Goal: Information Seeking & Learning: Check status

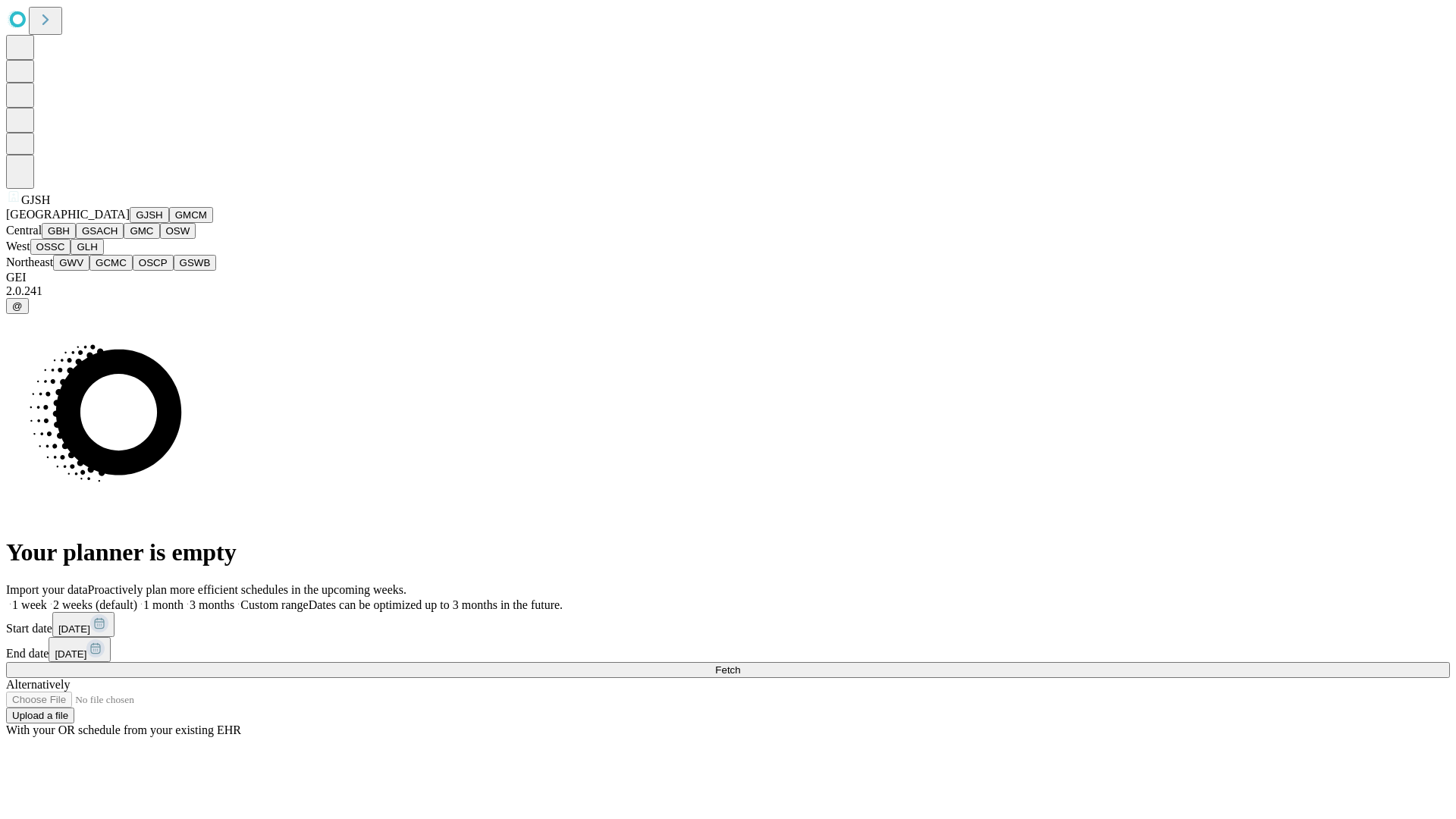
click at [129, 223] on button "GJSH" at bounding box center [149, 214] width 40 height 16
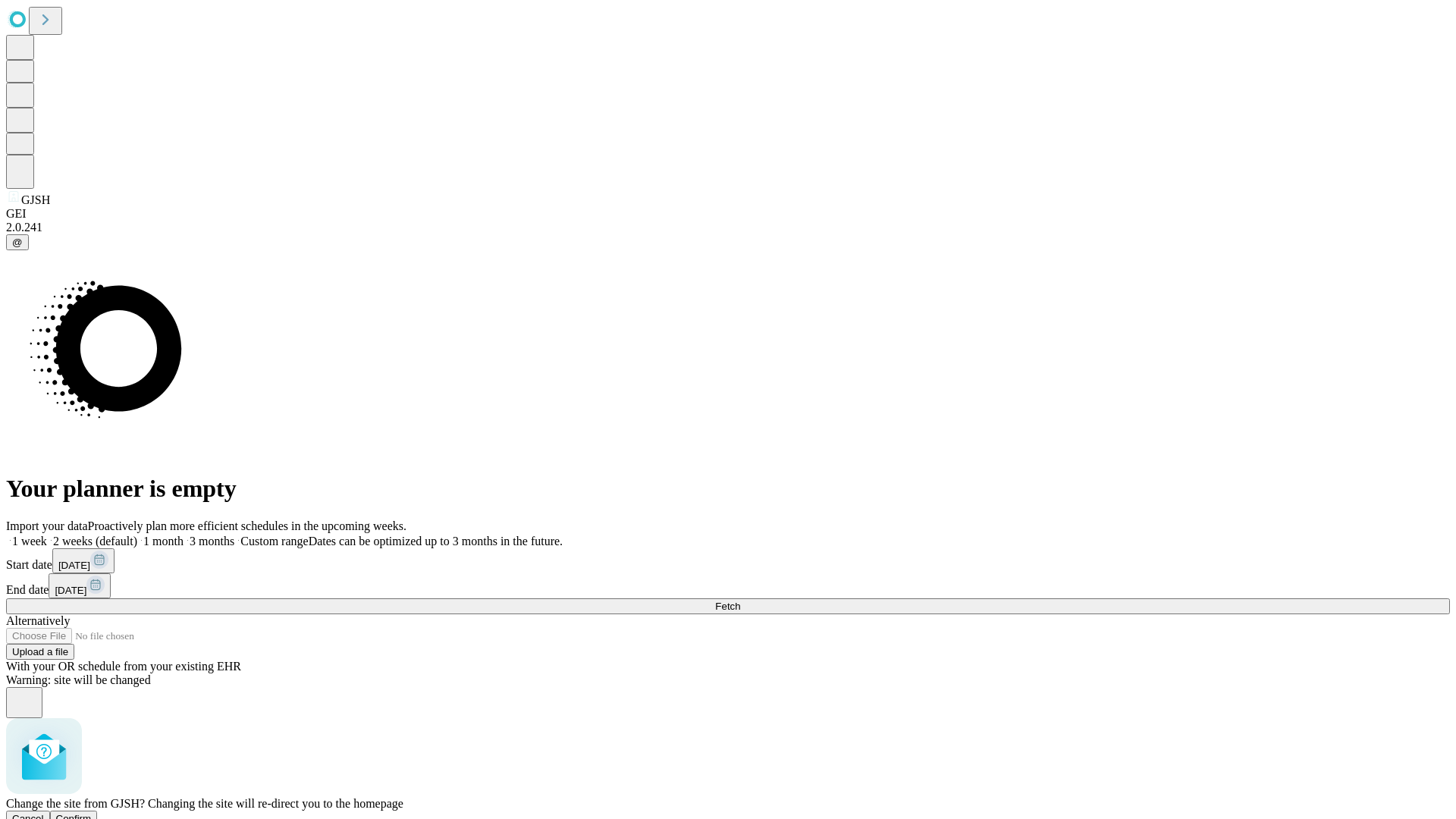
click at [92, 813] on span "Confirm" at bounding box center [74, 818] width 36 height 11
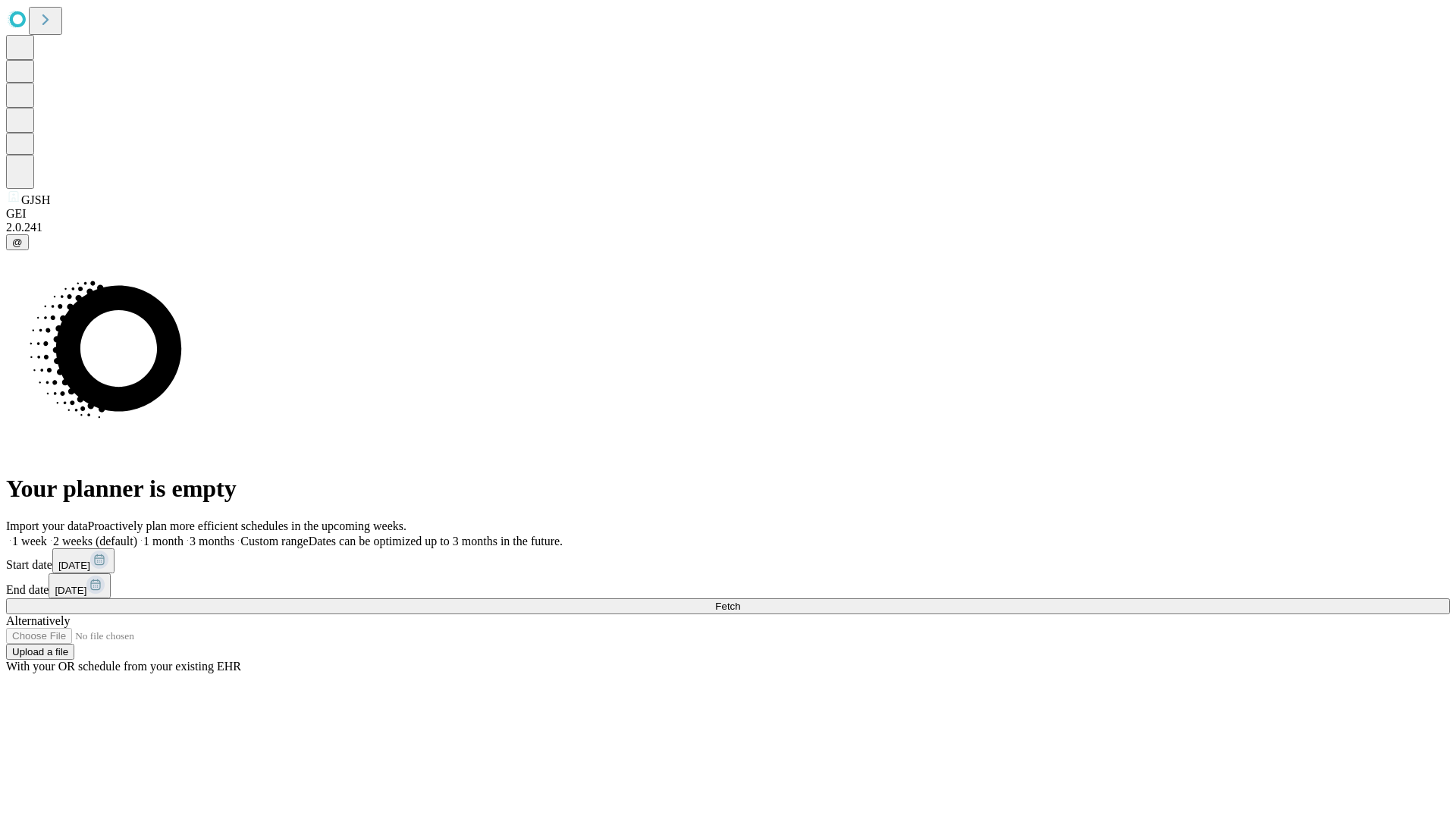
click at [183, 535] on label "1 month" at bounding box center [160, 541] width 46 height 13
click at [740, 601] on span "Fetch" at bounding box center [727, 606] width 25 height 11
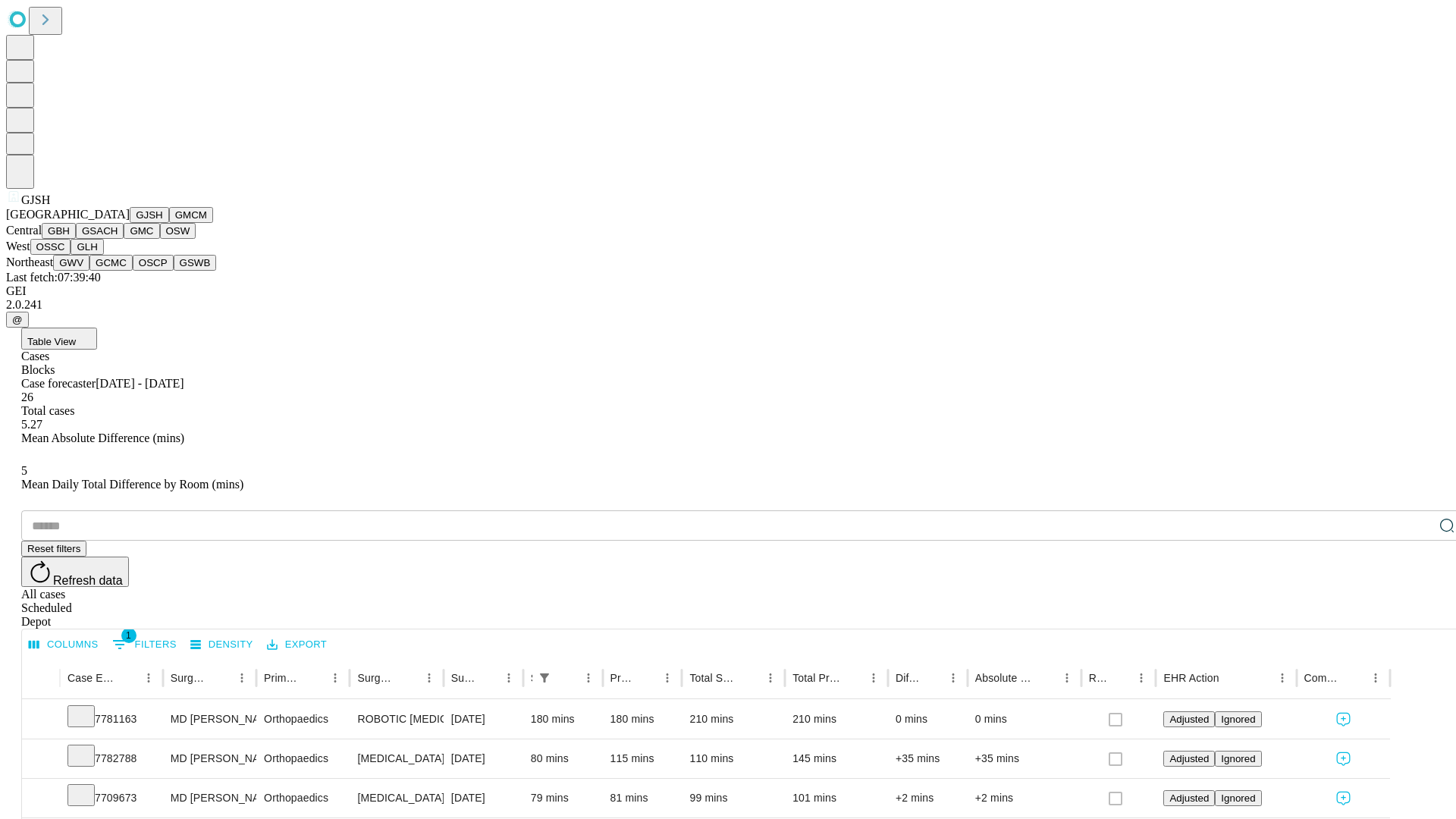
click at [169, 223] on button "GMCM" at bounding box center [191, 214] width 44 height 16
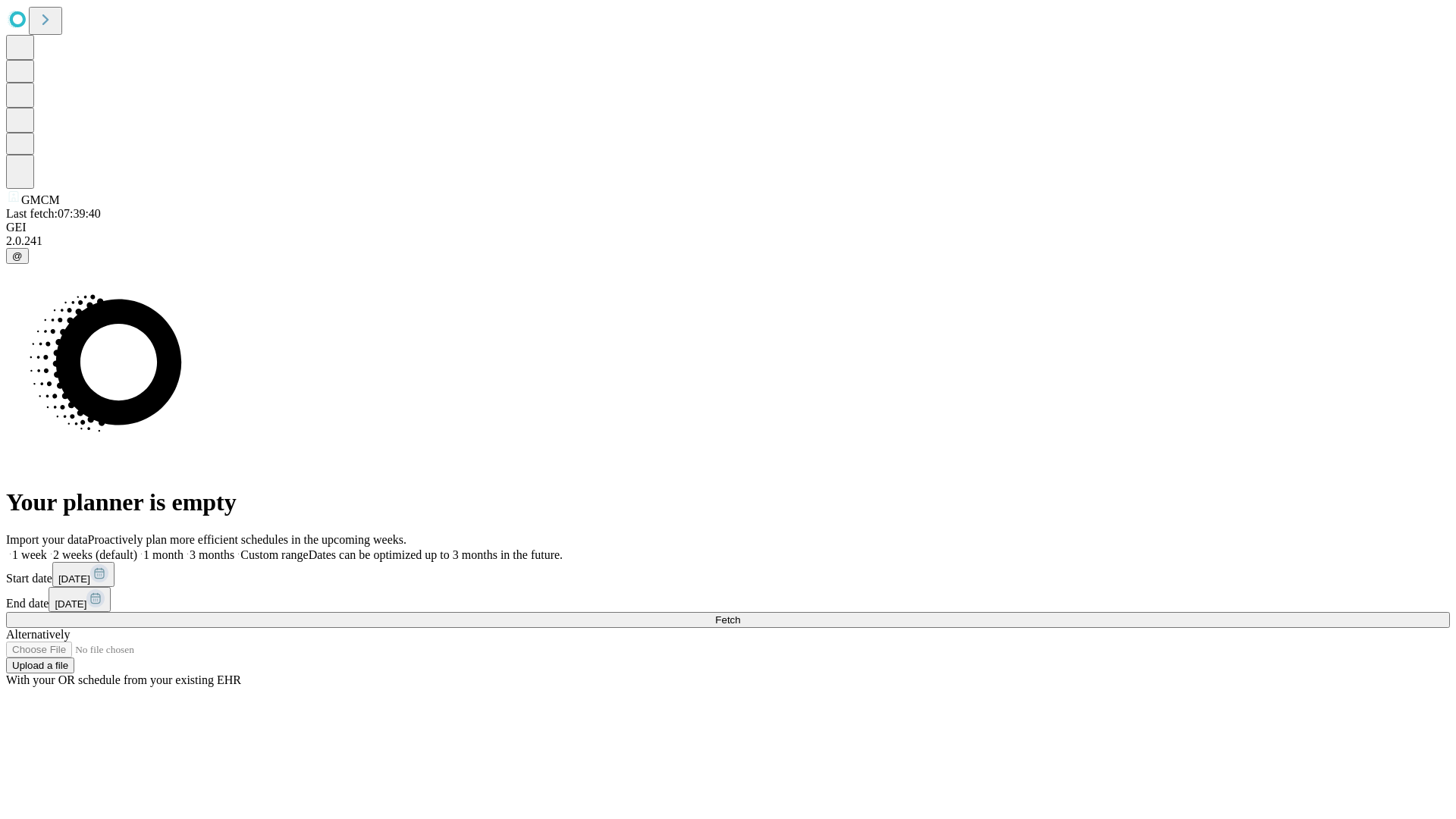
click at [740, 614] on span "Fetch" at bounding box center [727, 619] width 25 height 11
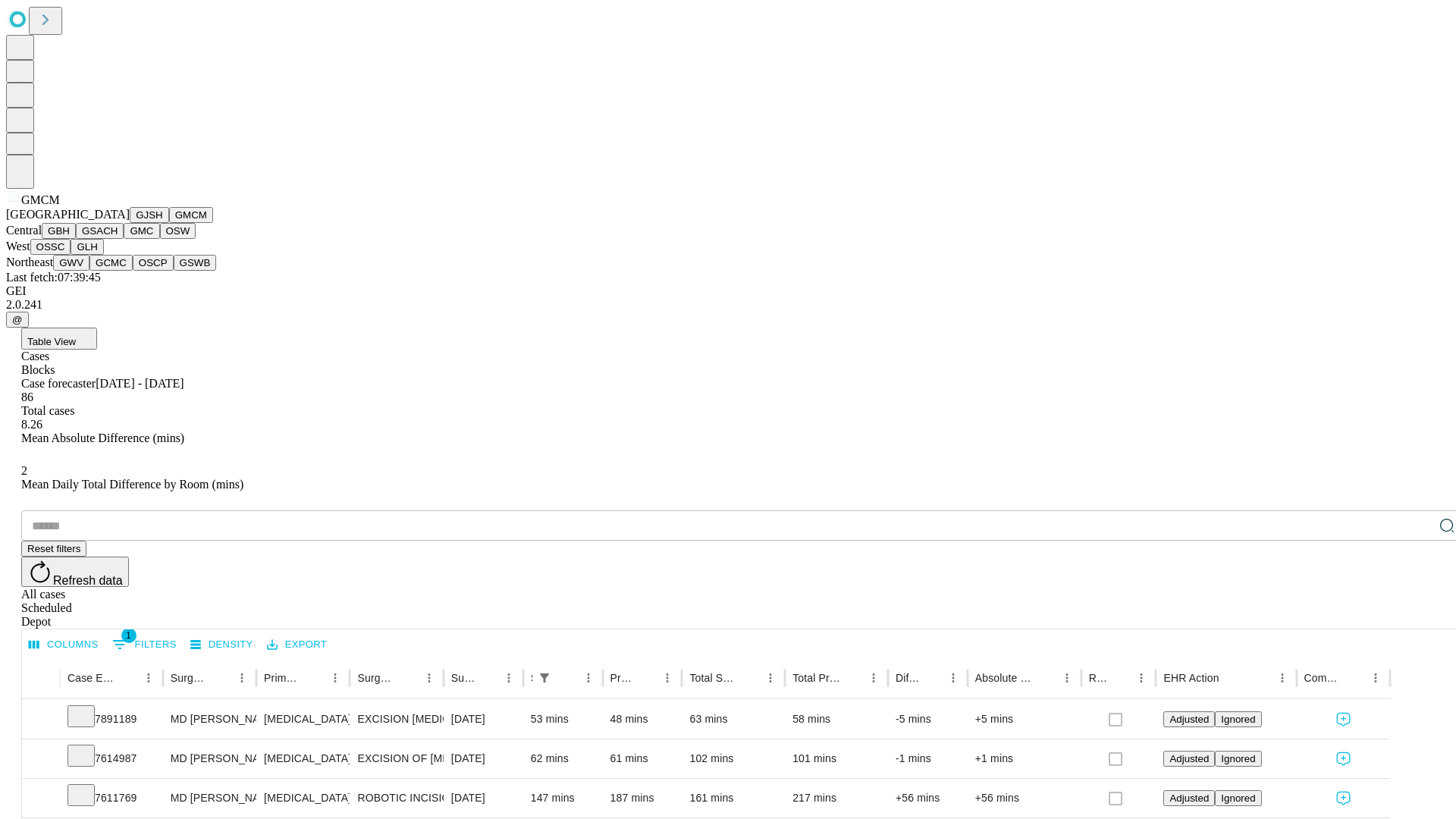
click at [76, 239] on button "GBH" at bounding box center [59, 230] width 34 height 16
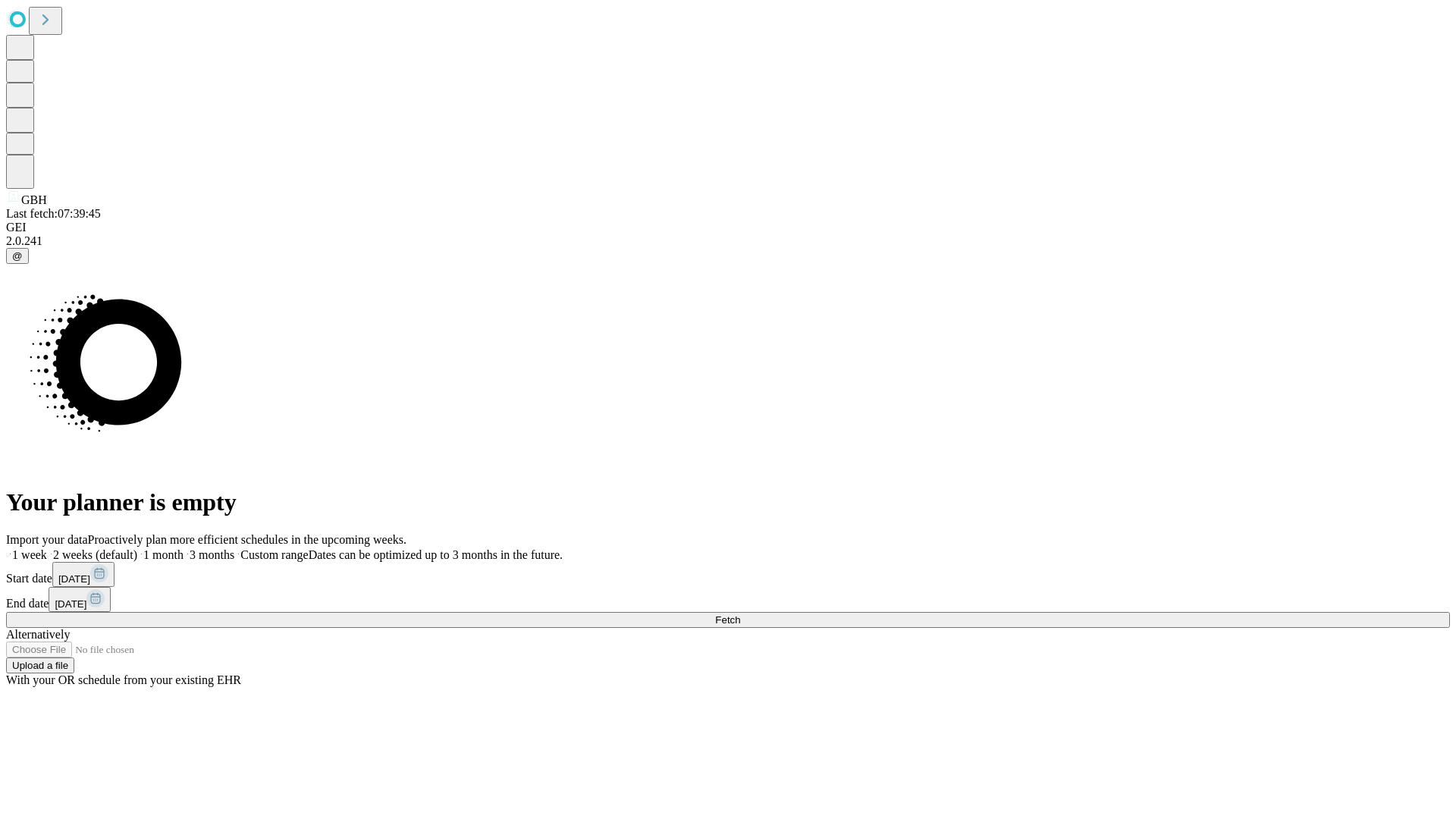
click at [183, 548] on label "1 month" at bounding box center [160, 554] width 46 height 13
click at [740, 614] on span "Fetch" at bounding box center [727, 619] width 25 height 11
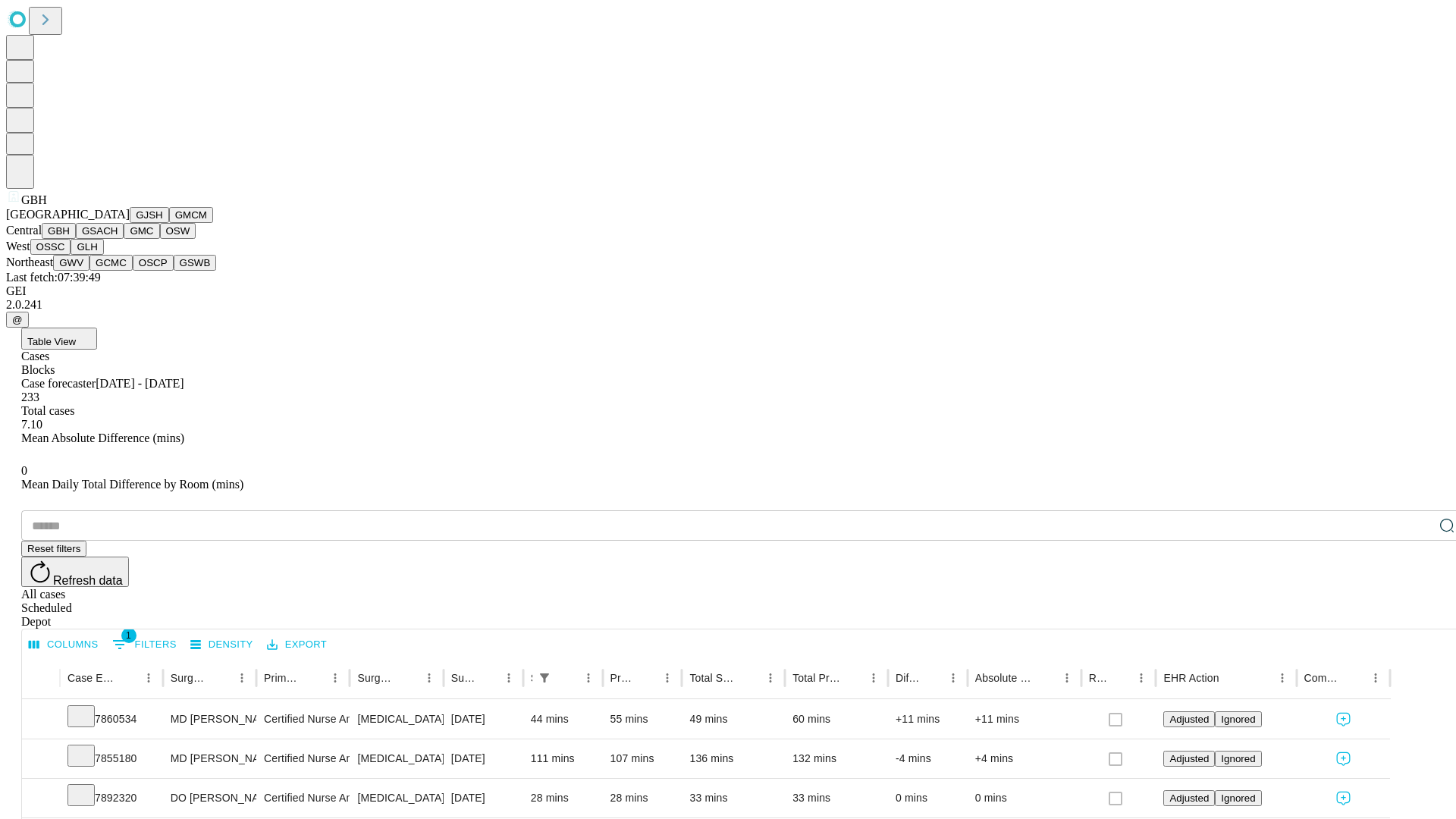
click at [118, 239] on button "GSACH" at bounding box center [100, 230] width 48 height 16
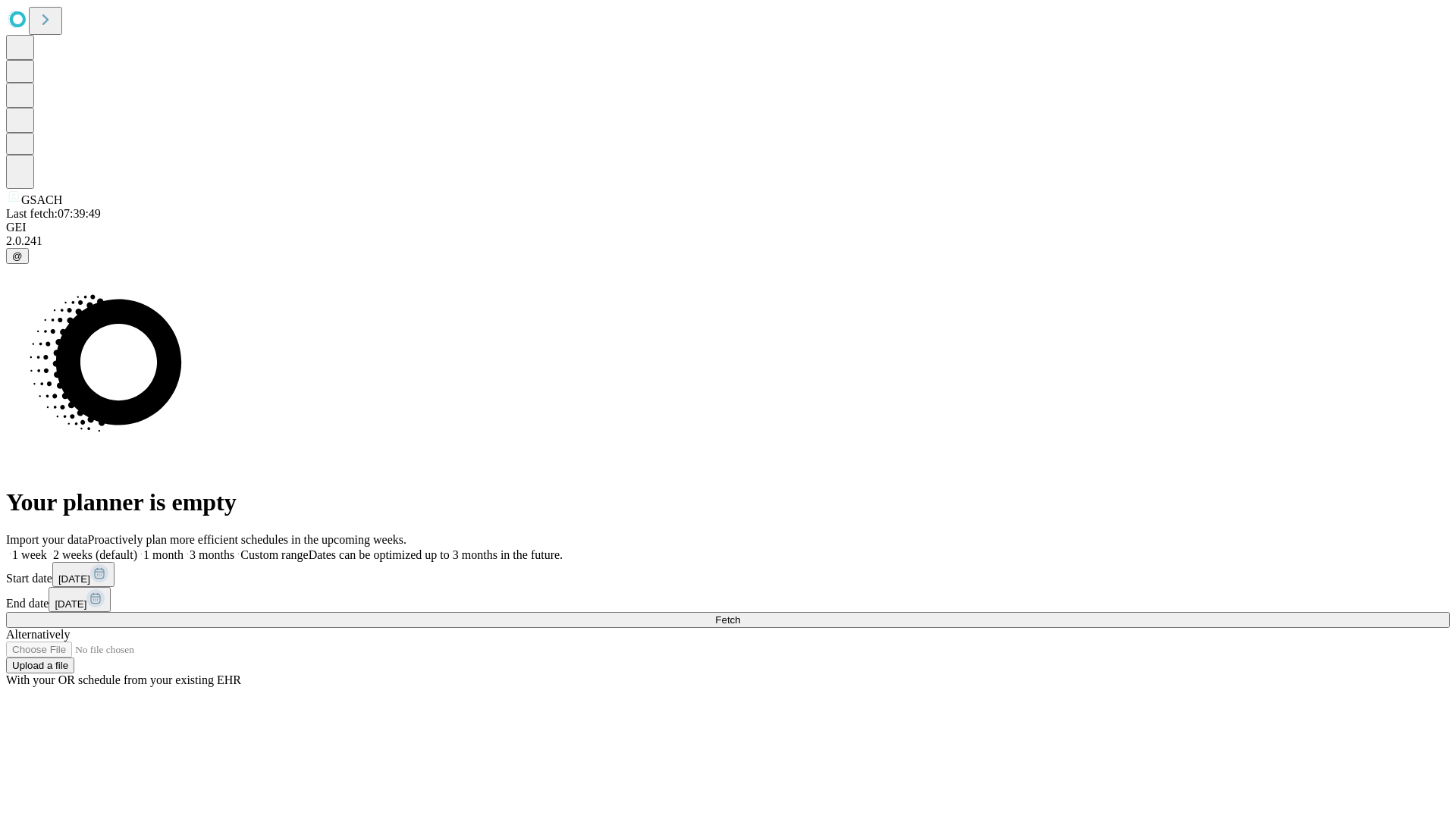
click at [740, 614] on span "Fetch" at bounding box center [727, 619] width 25 height 11
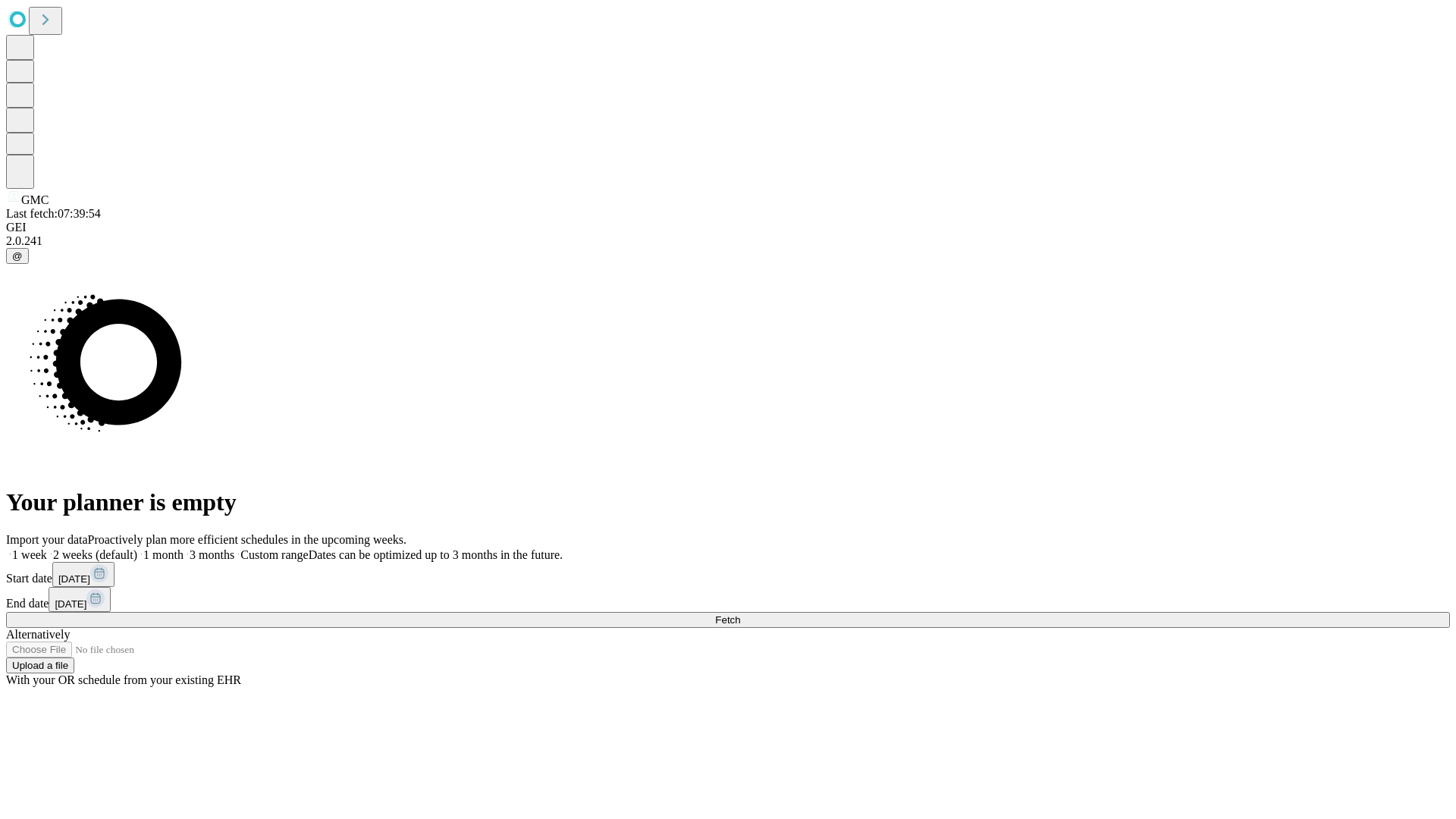
click at [183, 548] on label "1 month" at bounding box center [160, 554] width 46 height 13
click at [740, 614] on span "Fetch" at bounding box center [727, 619] width 25 height 11
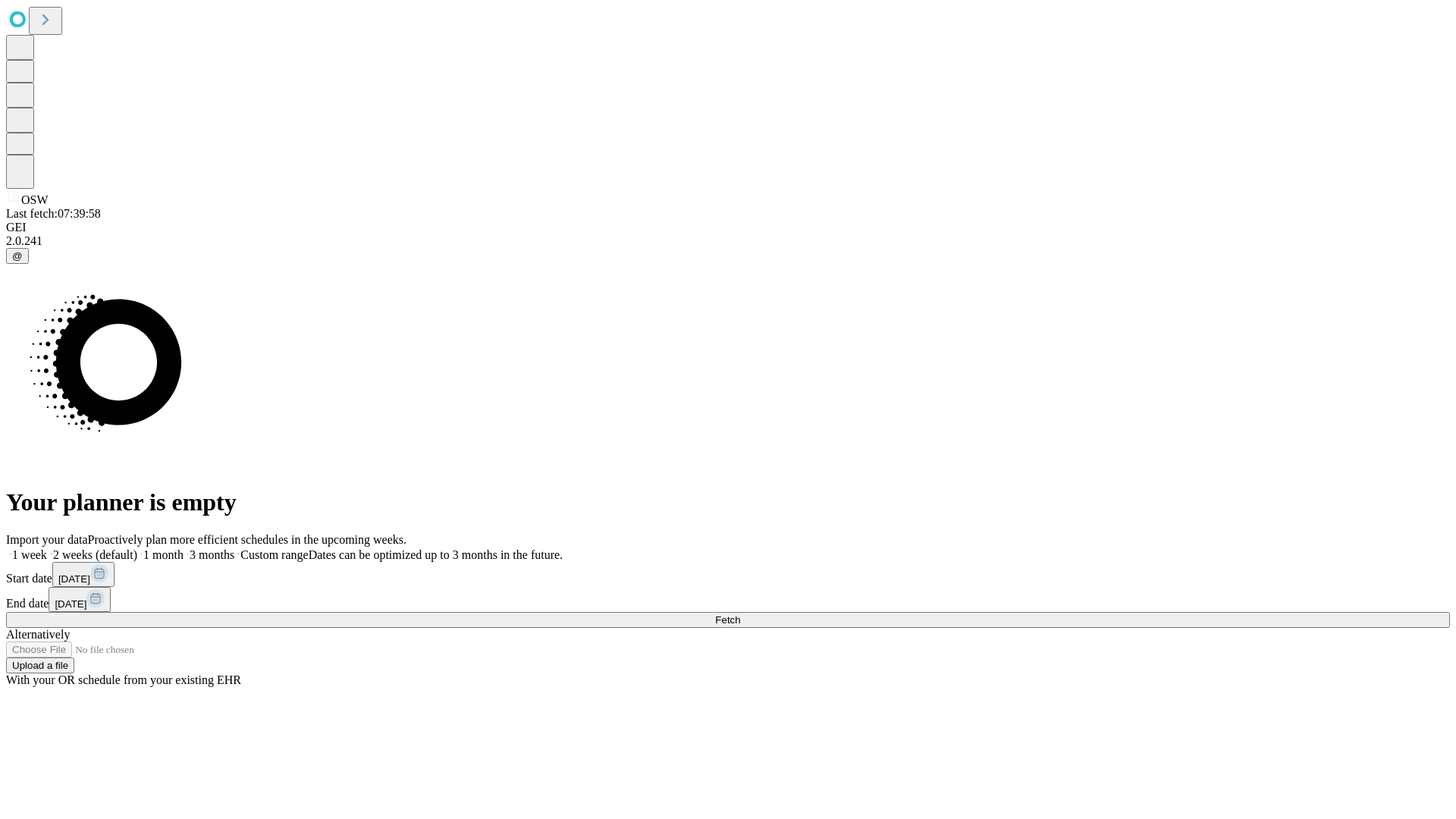
click at [183, 548] on label "1 month" at bounding box center [160, 554] width 46 height 13
click at [740, 614] on span "Fetch" at bounding box center [727, 619] width 25 height 11
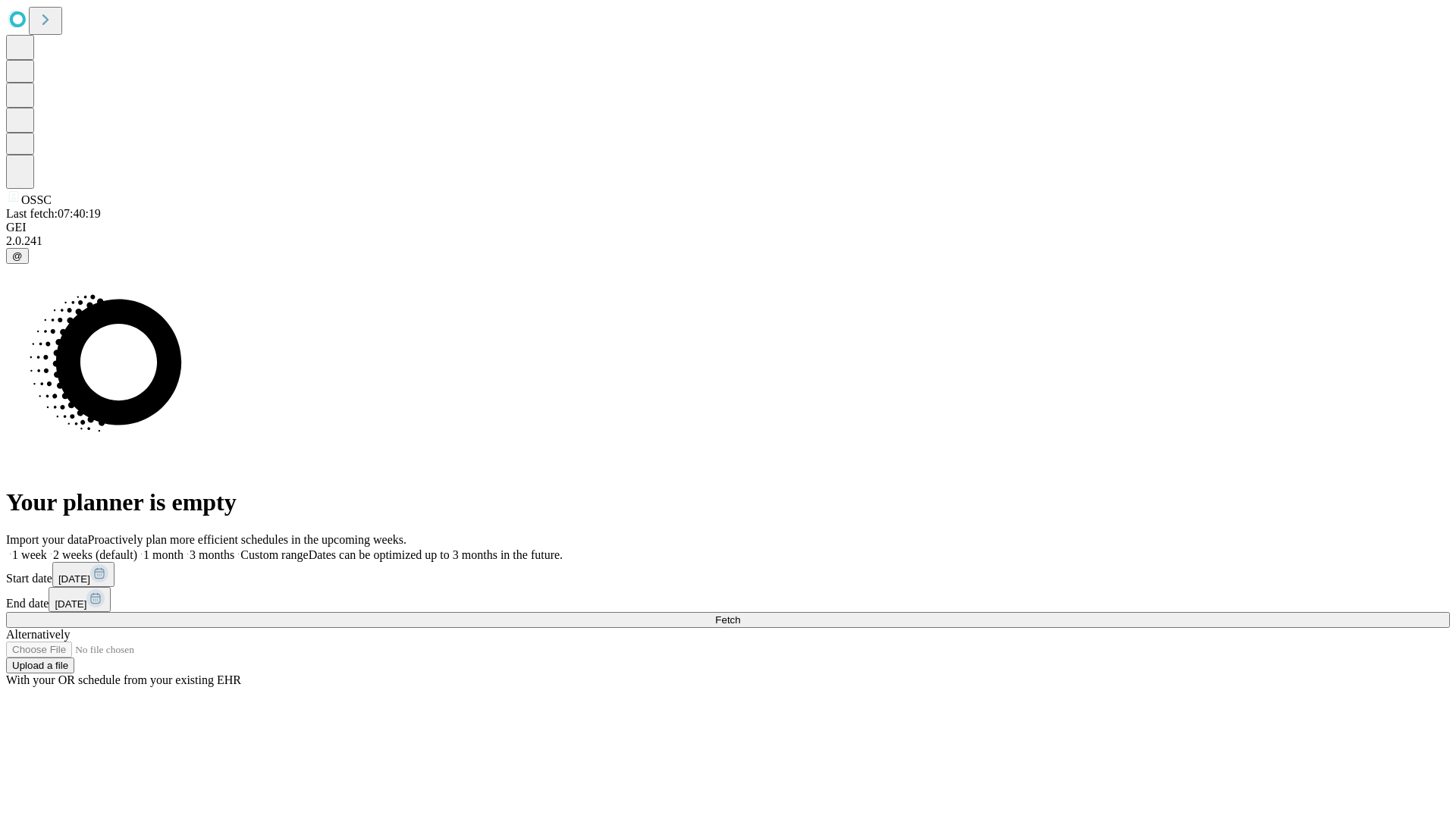
click at [183, 548] on label "1 month" at bounding box center [160, 554] width 46 height 13
click at [740, 614] on span "Fetch" at bounding box center [727, 619] width 25 height 11
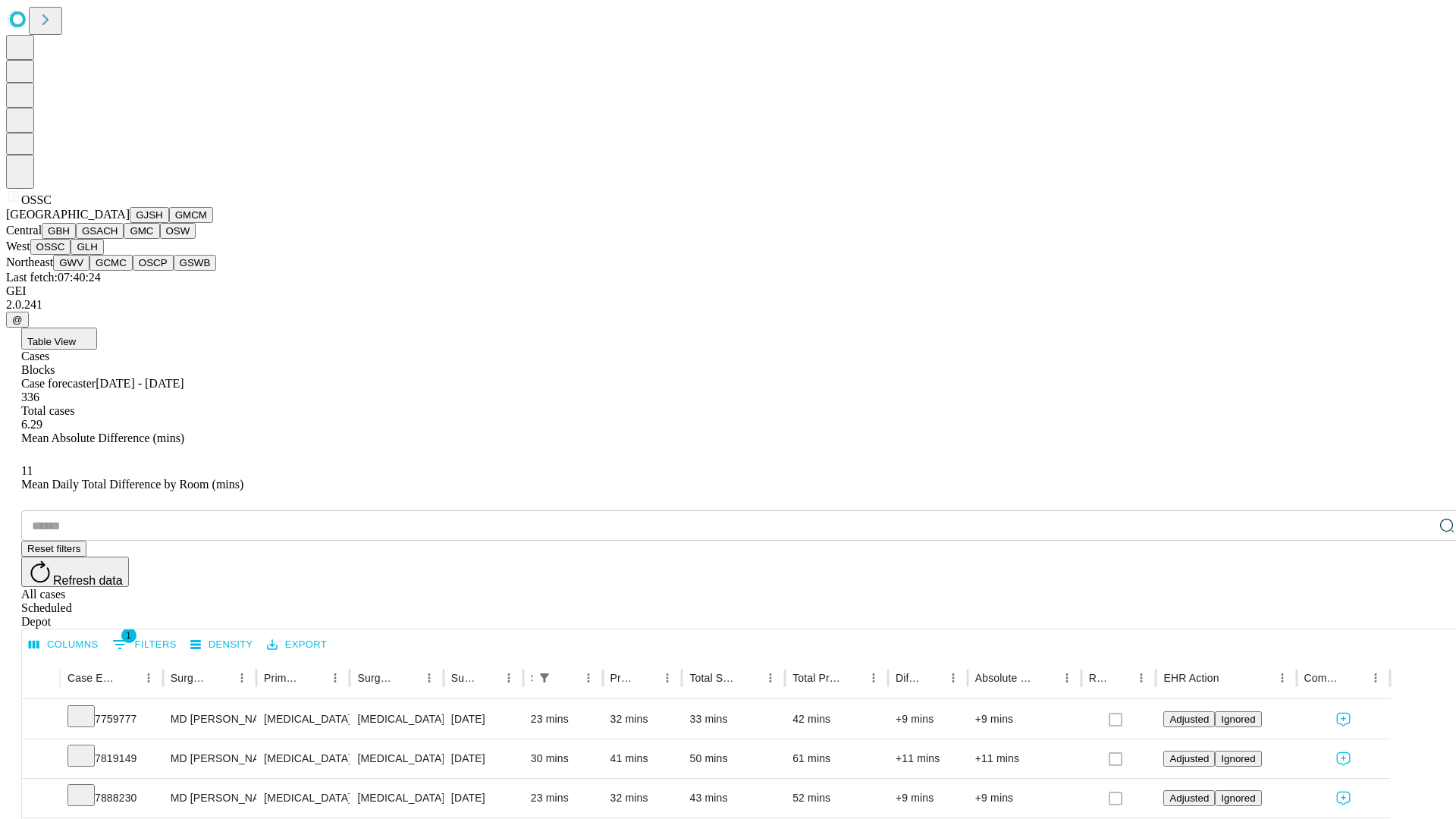
click at [103, 255] on button "GLH" at bounding box center [87, 246] width 33 height 16
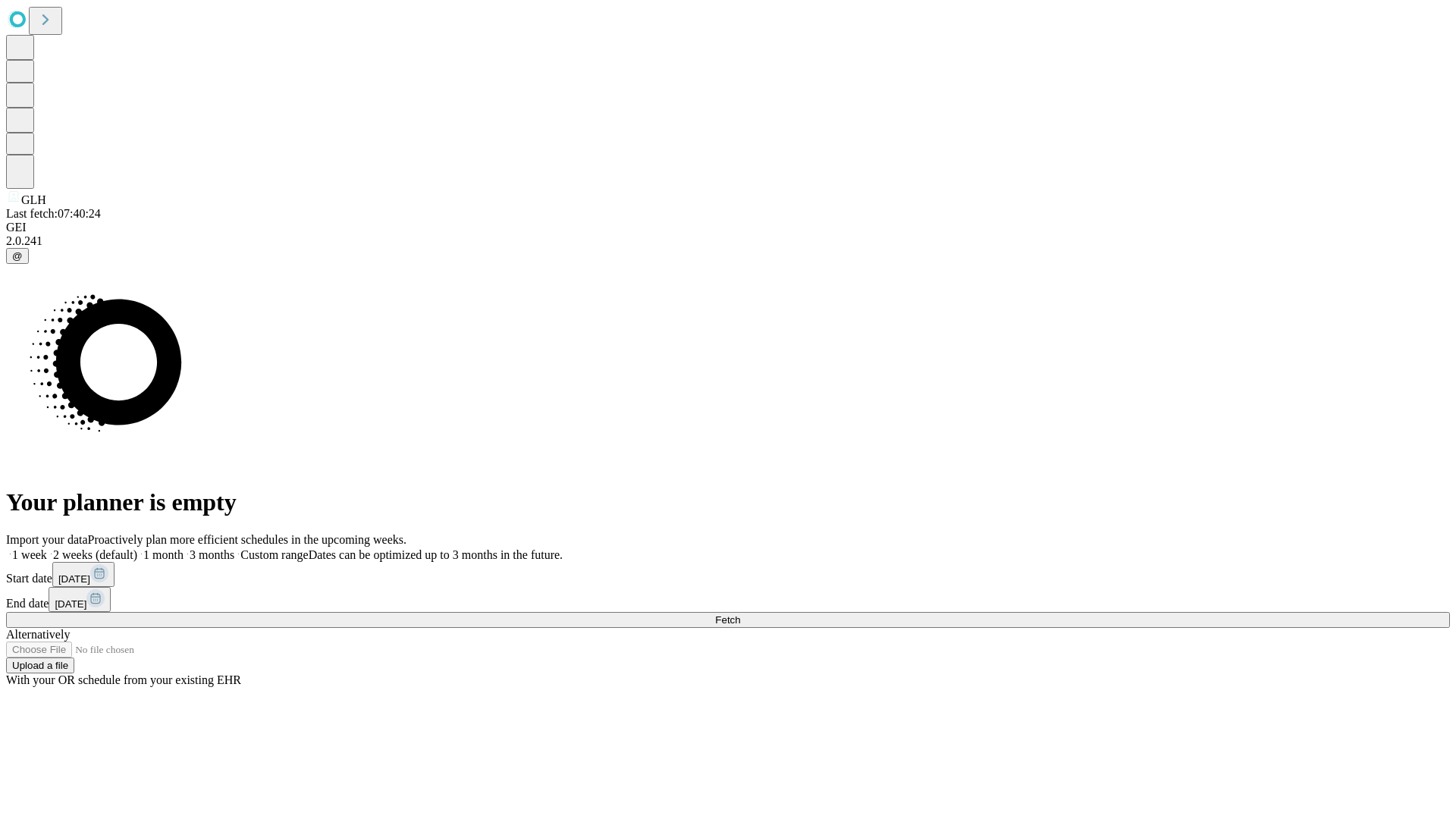
click at [740, 614] on span "Fetch" at bounding box center [727, 619] width 25 height 11
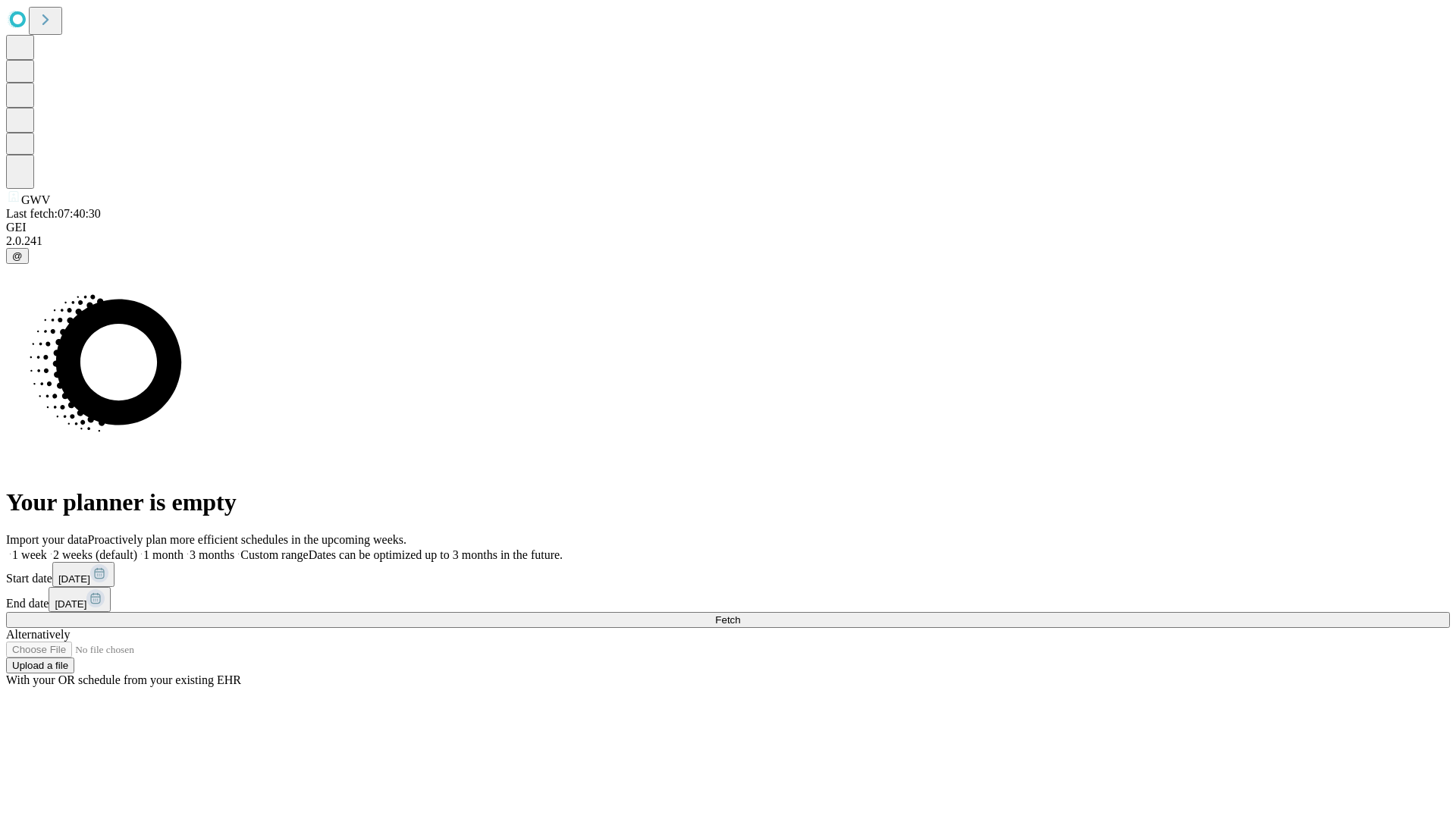
click at [183, 548] on label "1 month" at bounding box center [160, 554] width 46 height 13
click at [740, 614] on span "Fetch" at bounding box center [727, 619] width 25 height 11
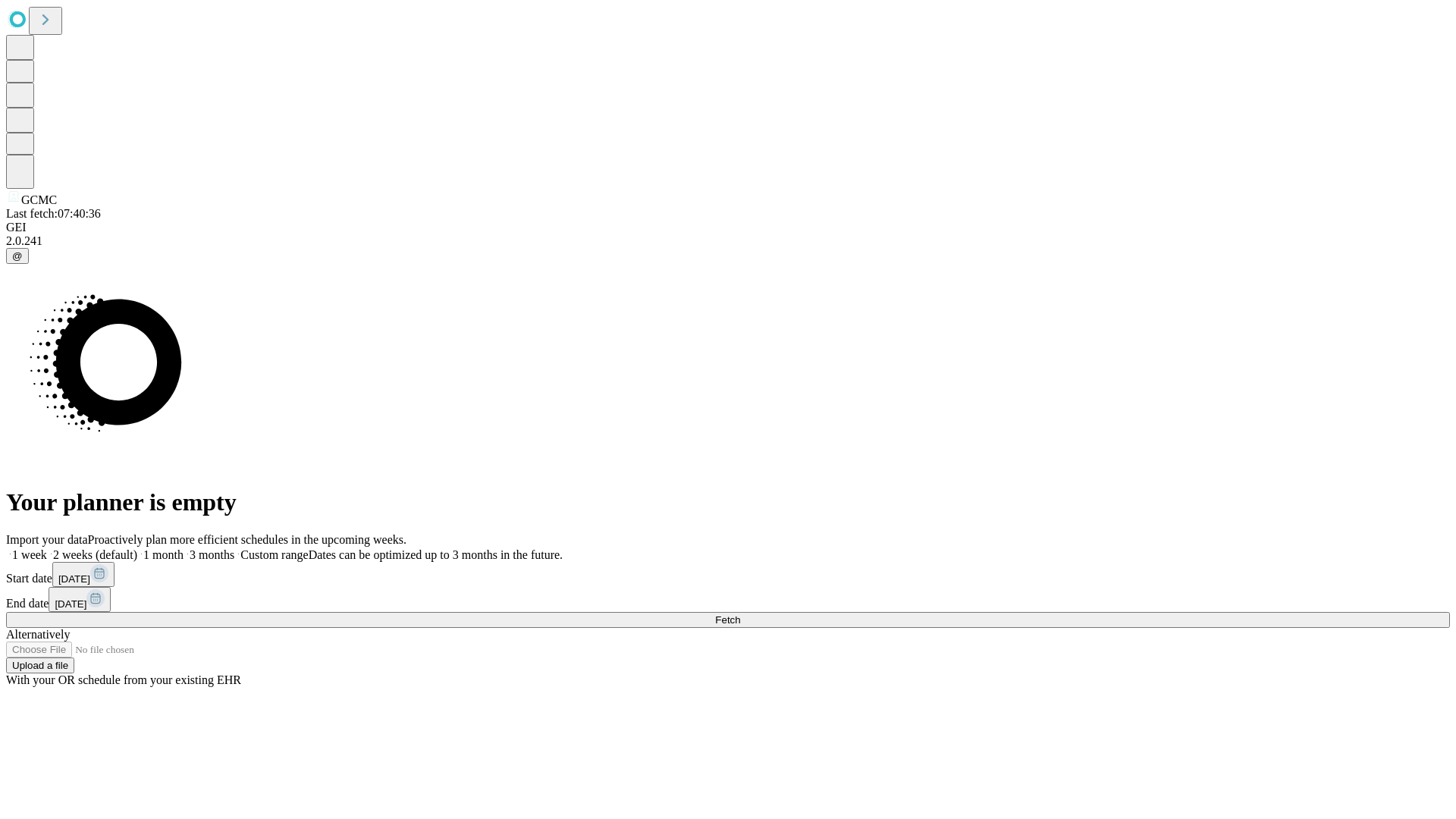
click at [740, 614] on span "Fetch" at bounding box center [727, 619] width 25 height 11
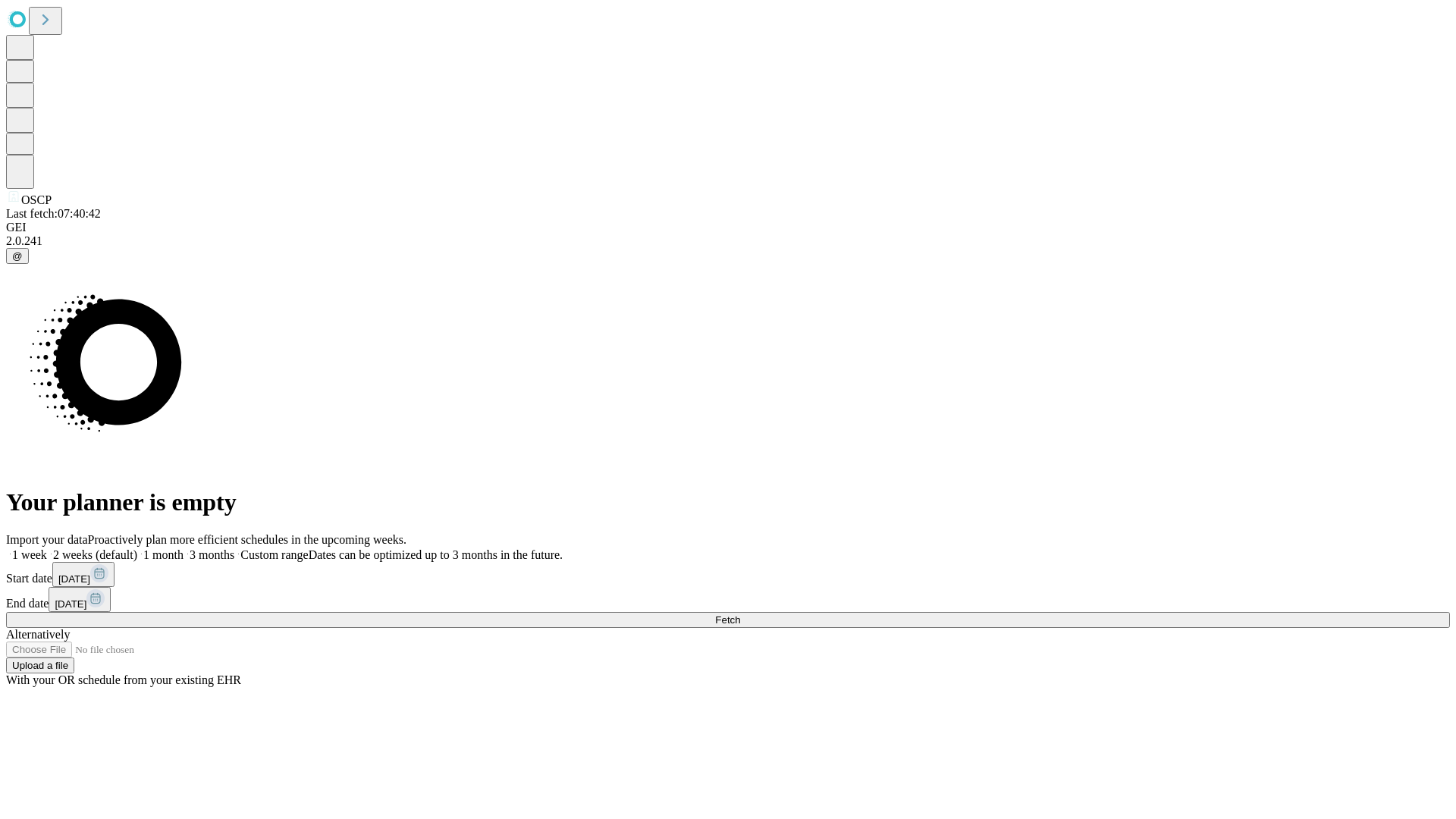
click at [740, 614] on span "Fetch" at bounding box center [727, 619] width 25 height 11
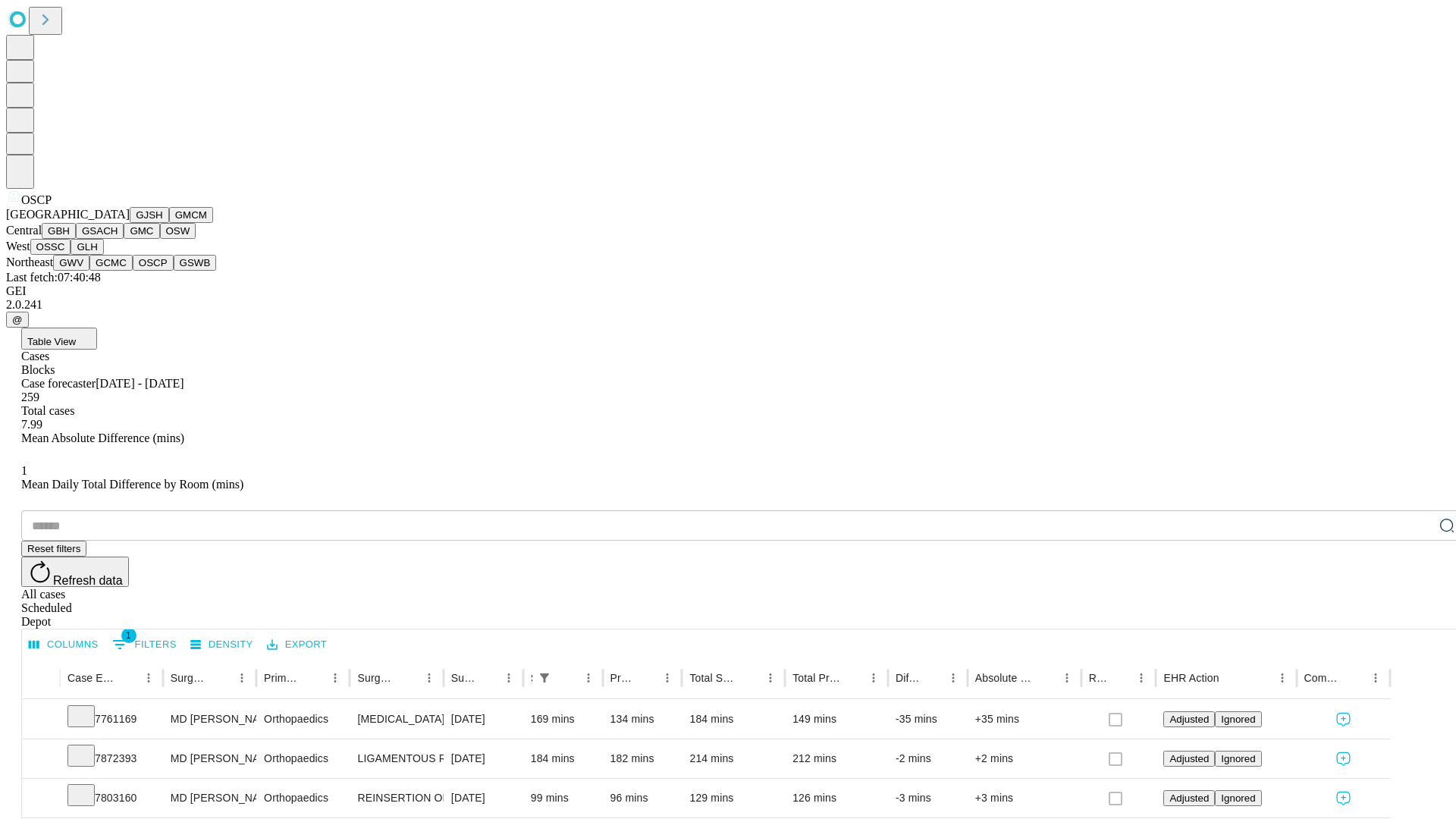
click at [173, 271] on button "GSWB" at bounding box center [195, 262] width 43 height 16
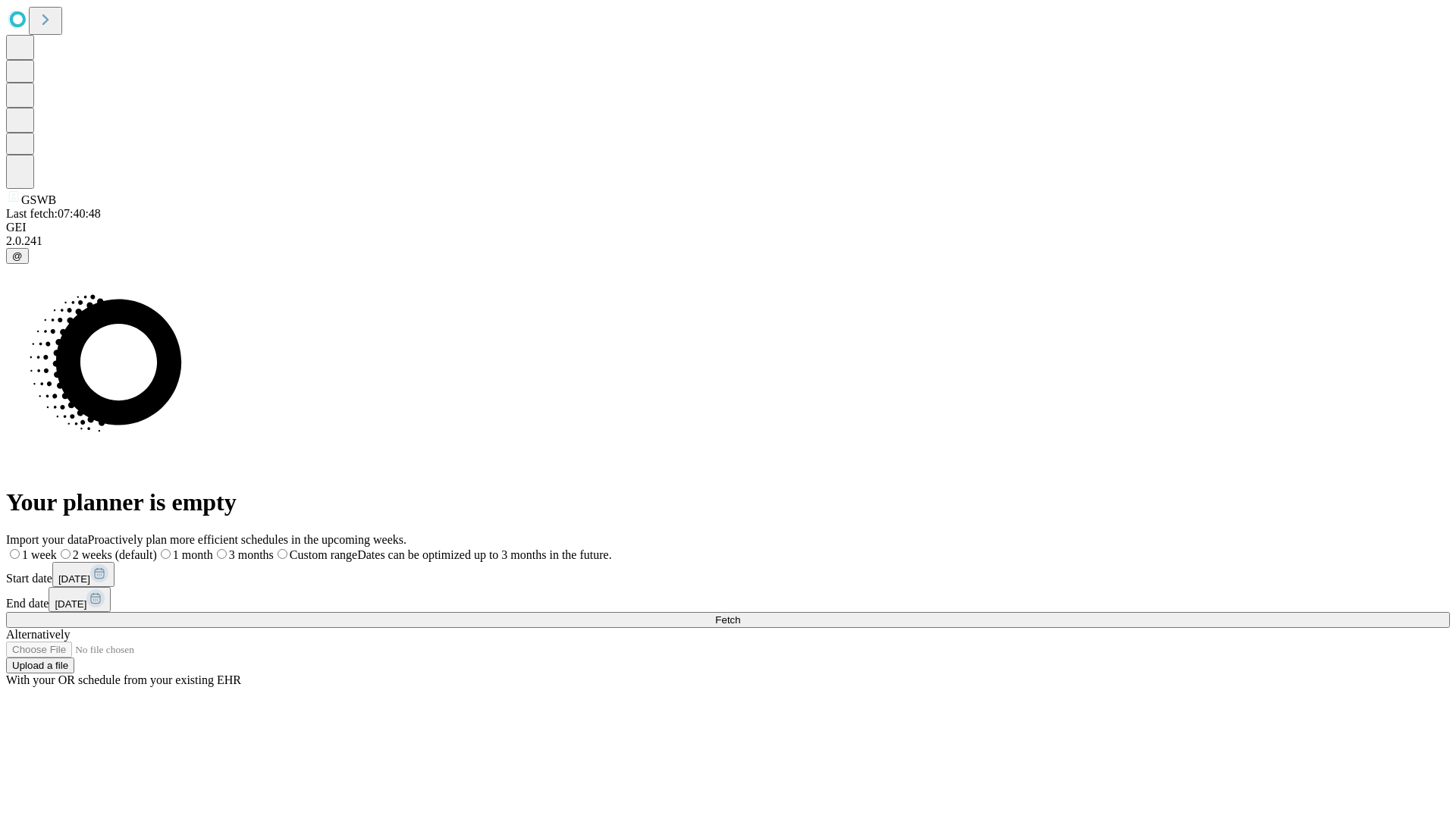
click at [213, 548] on label "1 month" at bounding box center [185, 554] width 56 height 13
click at [740, 614] on span "Fetch" at bounding box center [727, 619] width 25 height 11
